Goal: Transaction & Acquisition: Download file/media

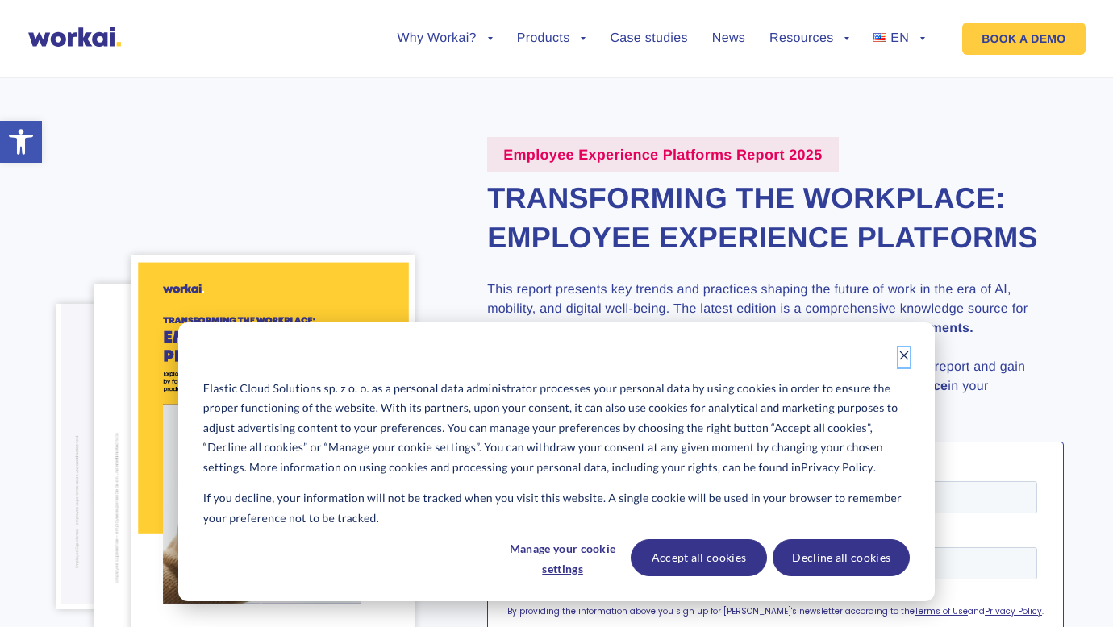
click at [909, 363] on button "Dismiss cookie banner" at bounding box center [903, 358] width 11 height 20
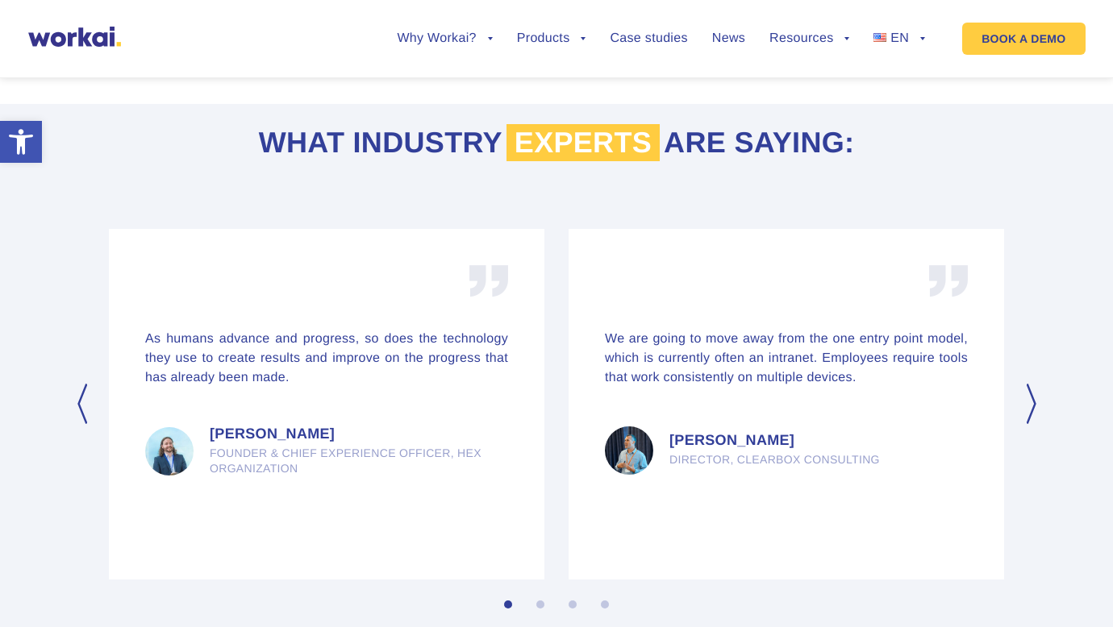
scroll to position [2010, 0]
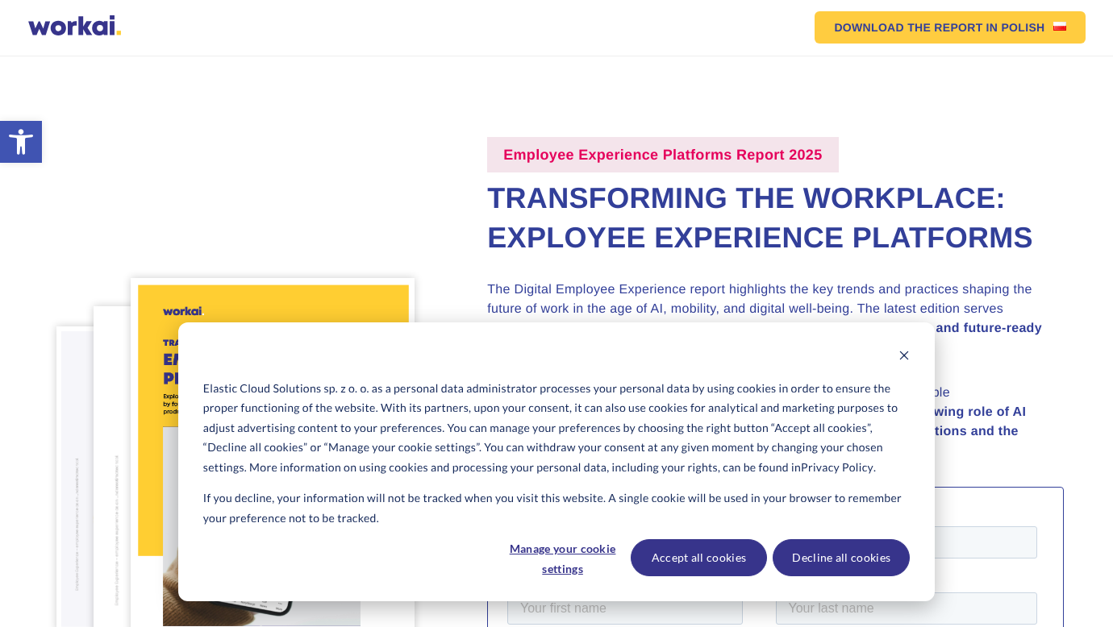
click at [891, 359] on div "Cookie banner" at bounding box center [556, 358] width 706 height 20
click at [895, 358] on div "Cookie banner" at bounding box center [556, 358] width 706 height 20
click at [910, 352] on div "Elastic Cloud Solutions sp. z o. o. as a personal data administrator processes …" at bounding box center [556, 462] width 756 height 279
click at [904, 367] on button "Dismiss cookie banner" at bounding box center [903, 358] width 11 height 20
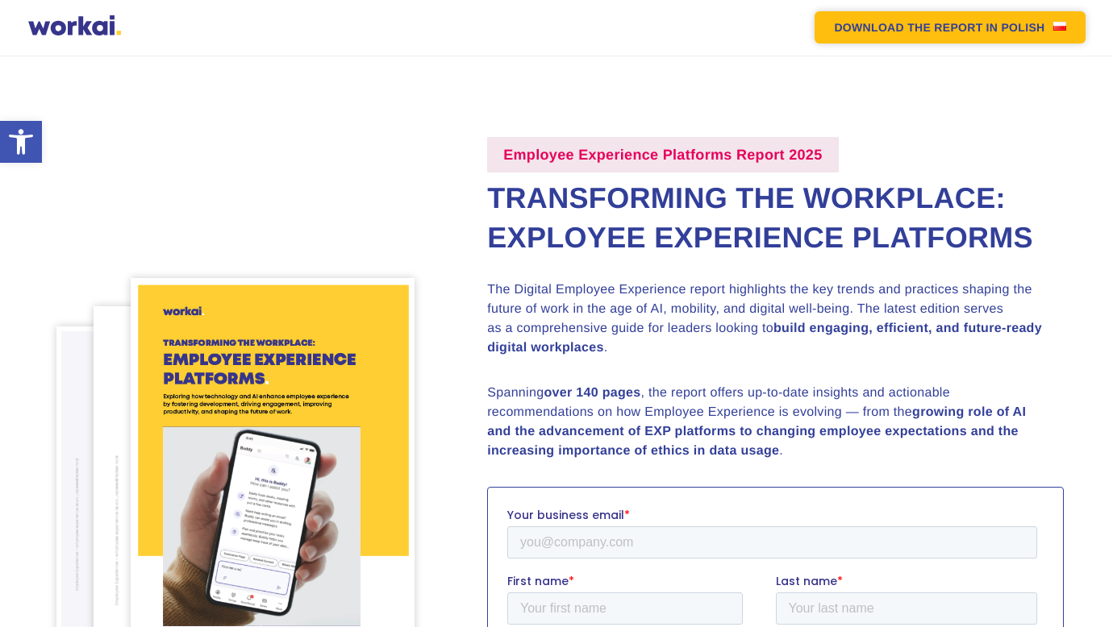
click at [878, 26] on em "DOWNLOAD THE REPORT" at bounding box center [908, 27] width 148 height 11
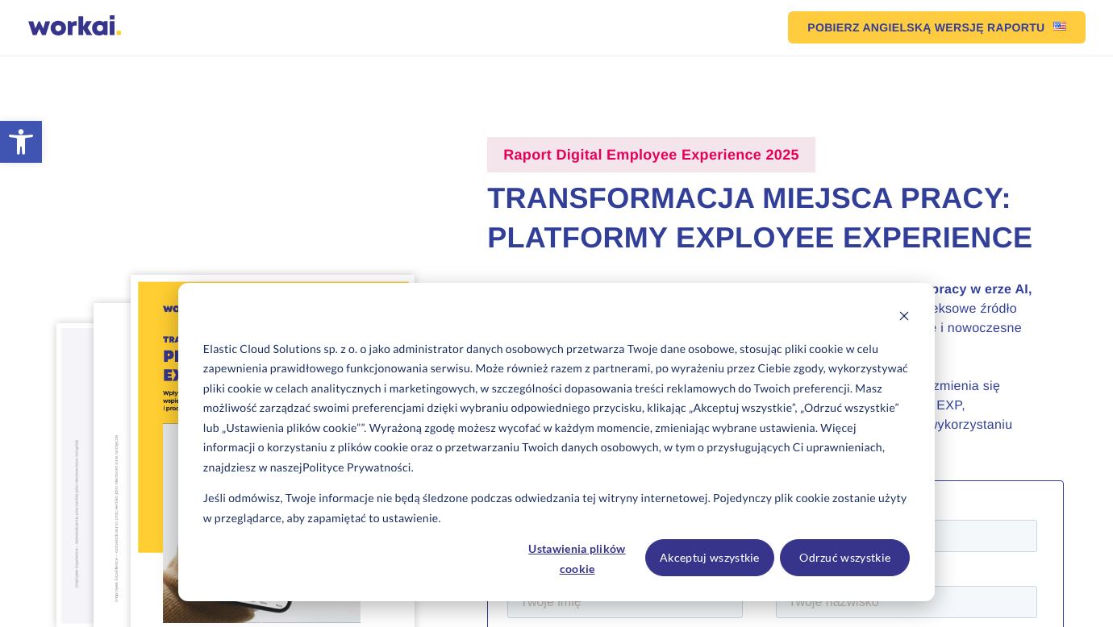
click at [917, 319] on div "Elastic Cloud Solutions sp. z o. o jako administrator danych osobowych przetwar…" at bounding box center [556, 442] width 756 height 319
click at [905, 314] on icon "Dismiss cookie banner" at bounding box center [903, 315] width 11 height 11
